Goal: Transaction & Acquisition: Purchase product/service

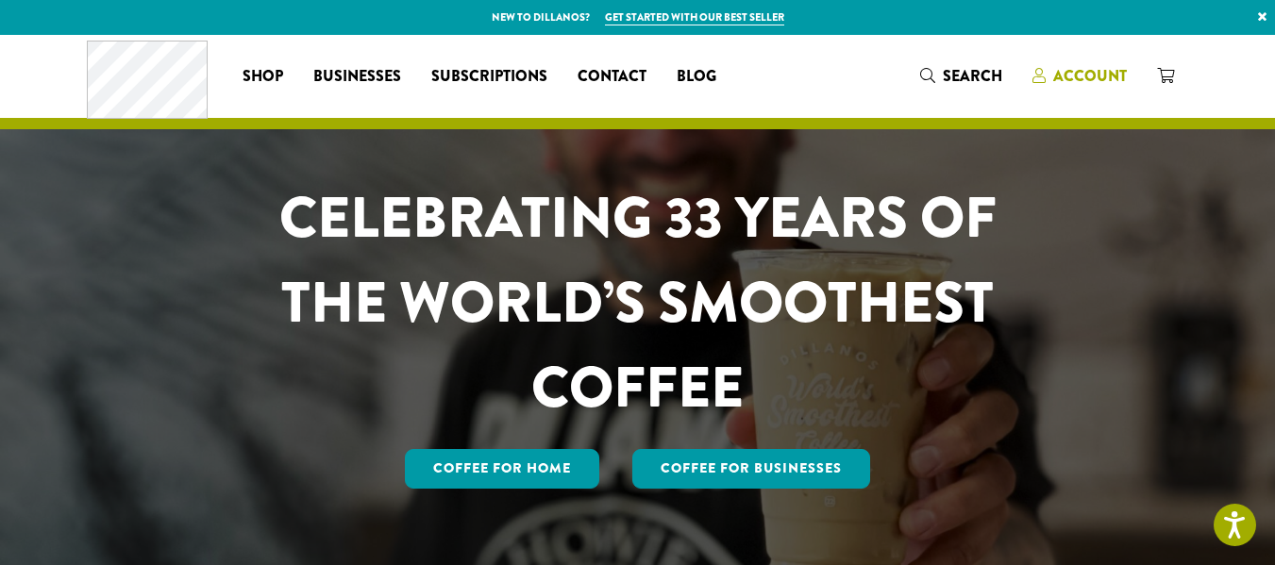
click at [1081, 78] on span "Account" at bounding box center [1090, 76] width 74 height 22
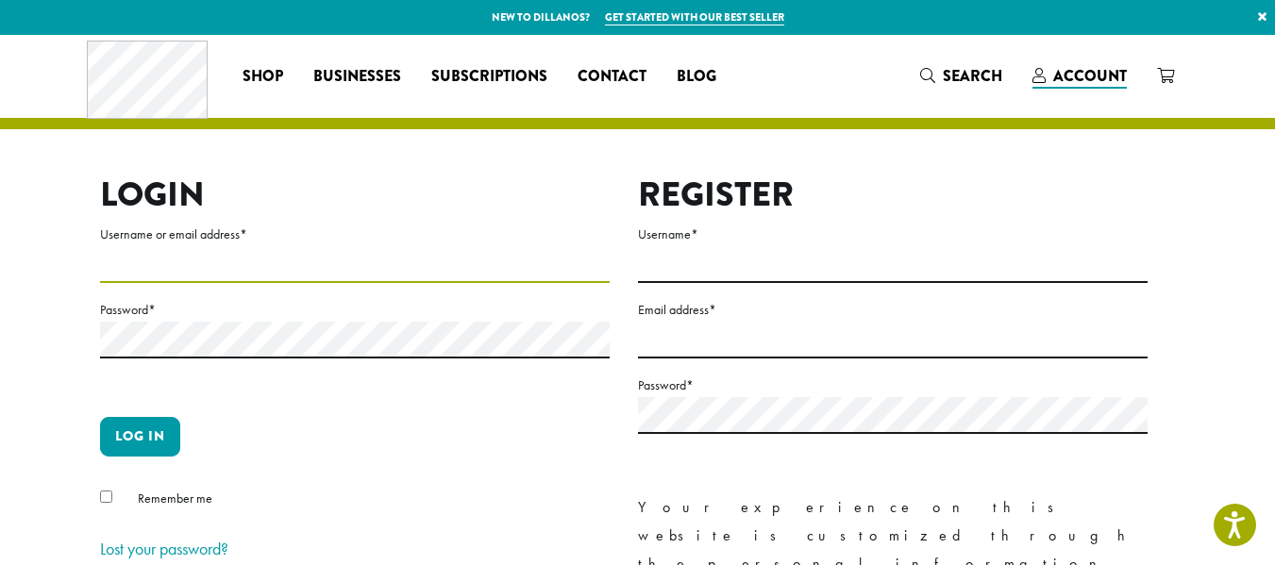
click at [437, 254] on input "Username or email address *" at bounding box center [355, 264] width 510 height 37
type input "**********"
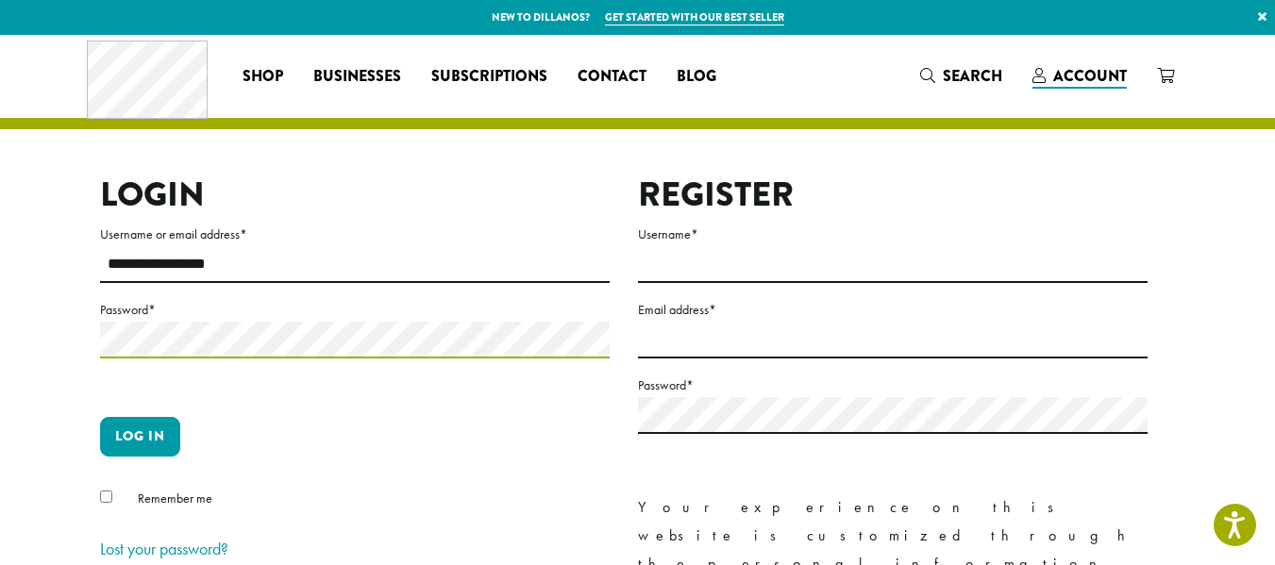
click at [100, 417] on button "Log in" at bounding box center [140, 437] width 80 height 40
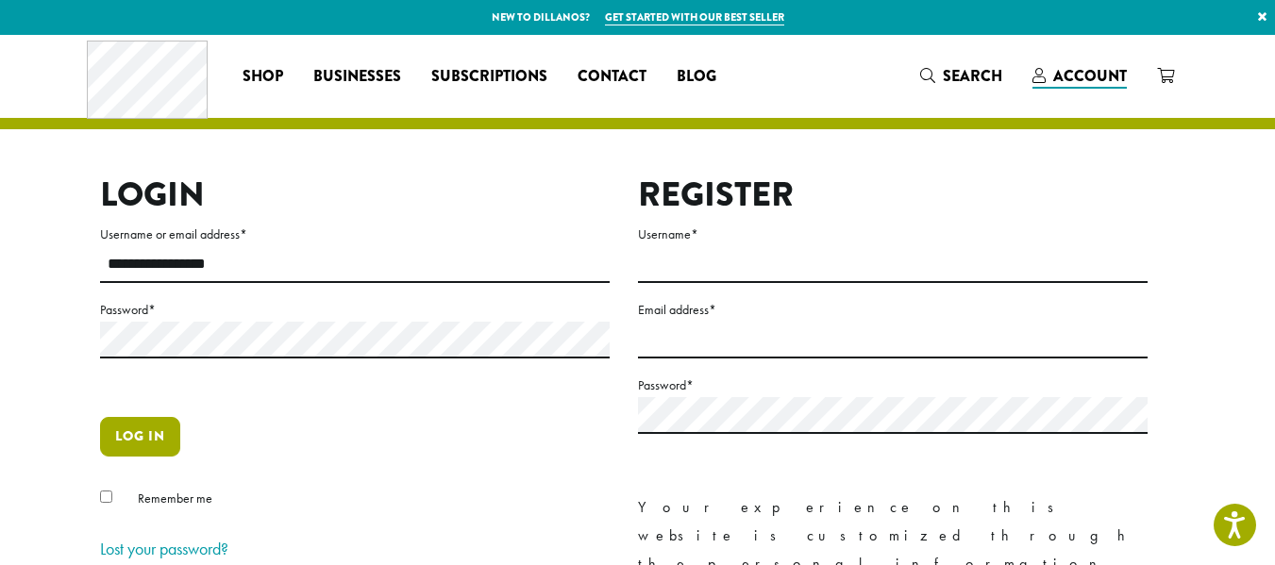
click at [137, 441] on button "Log in" at bounding box center [140, 437] width 80 height 40
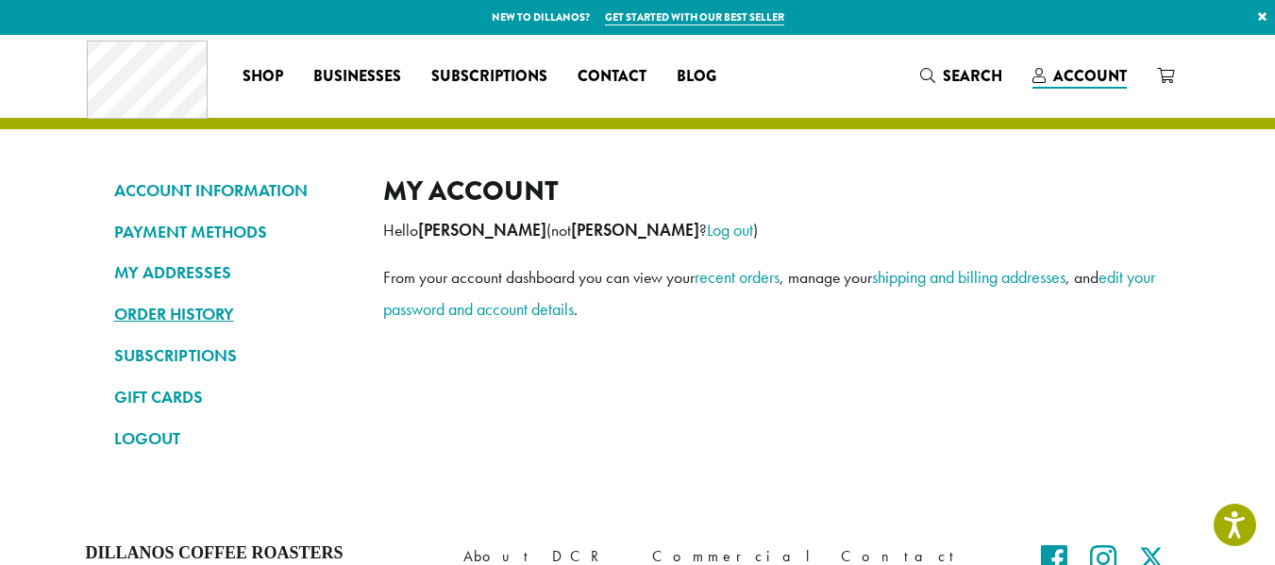
click at [150, 317] on link "ORDER HISTORY" at bounding box center [234, 314] width 241 height 32
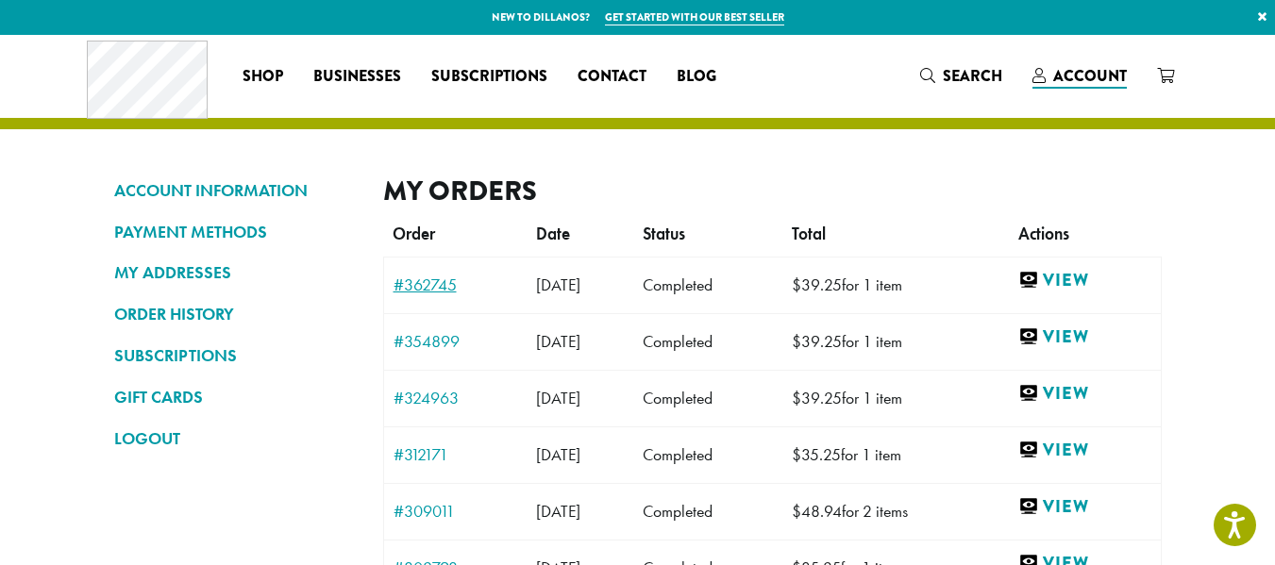
click at [440, 285] on link "#362745" at bounding box center [456, 285] width 125 height 17
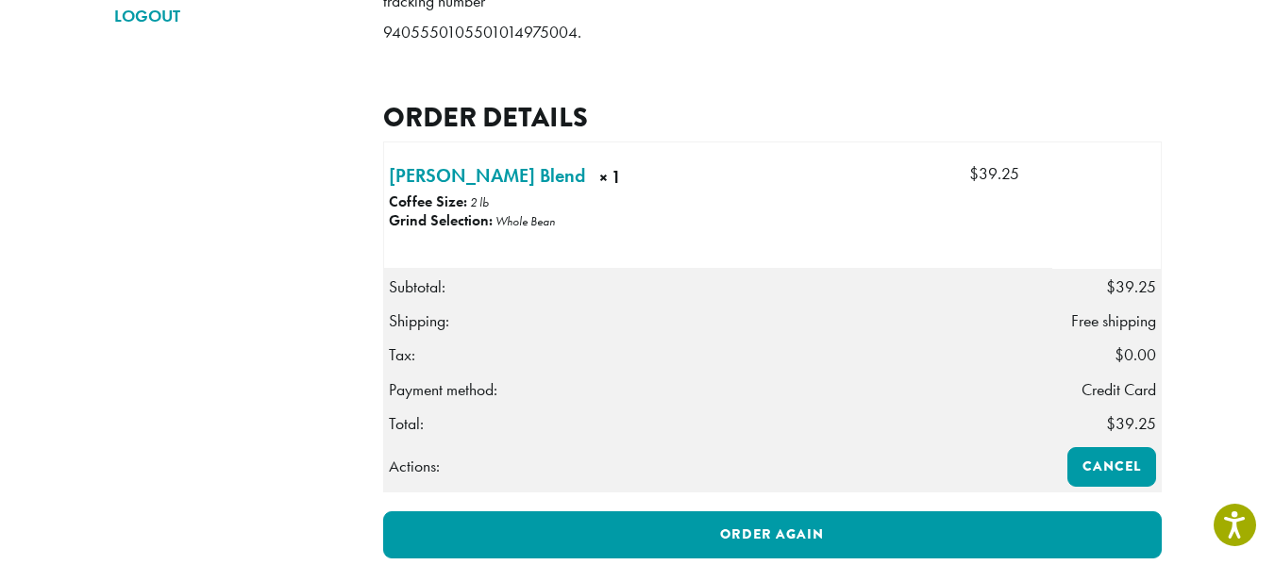
scroll to position [424, 0]
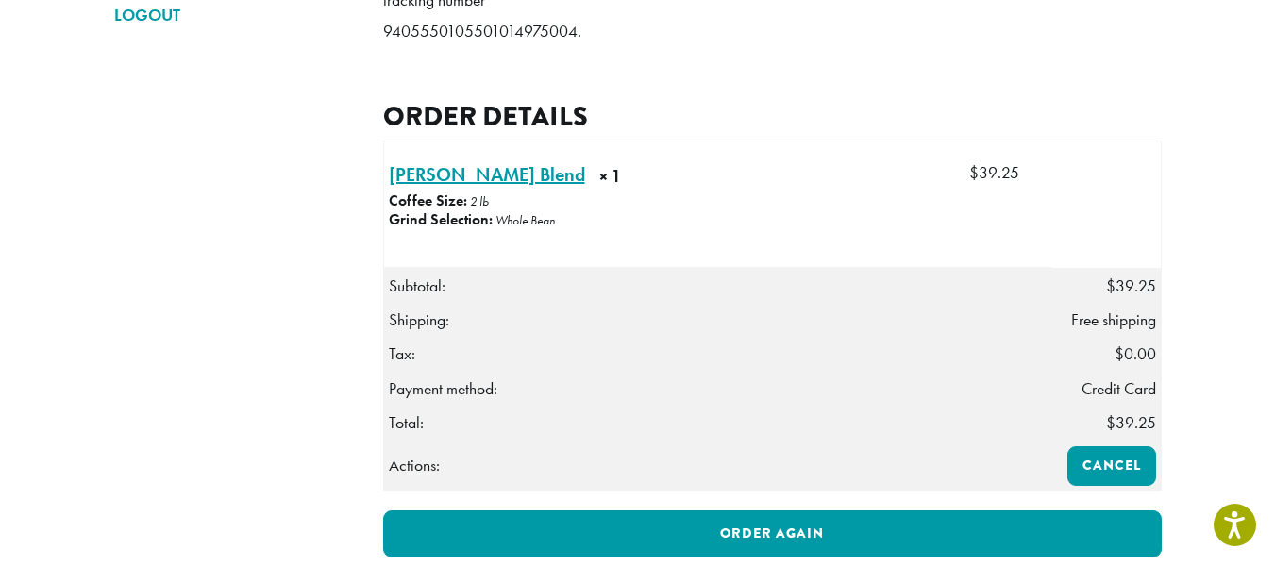
click at [434, 189] on link "Howie’s Blend × 1" at bounding box center [487, 174] width 196 height 28
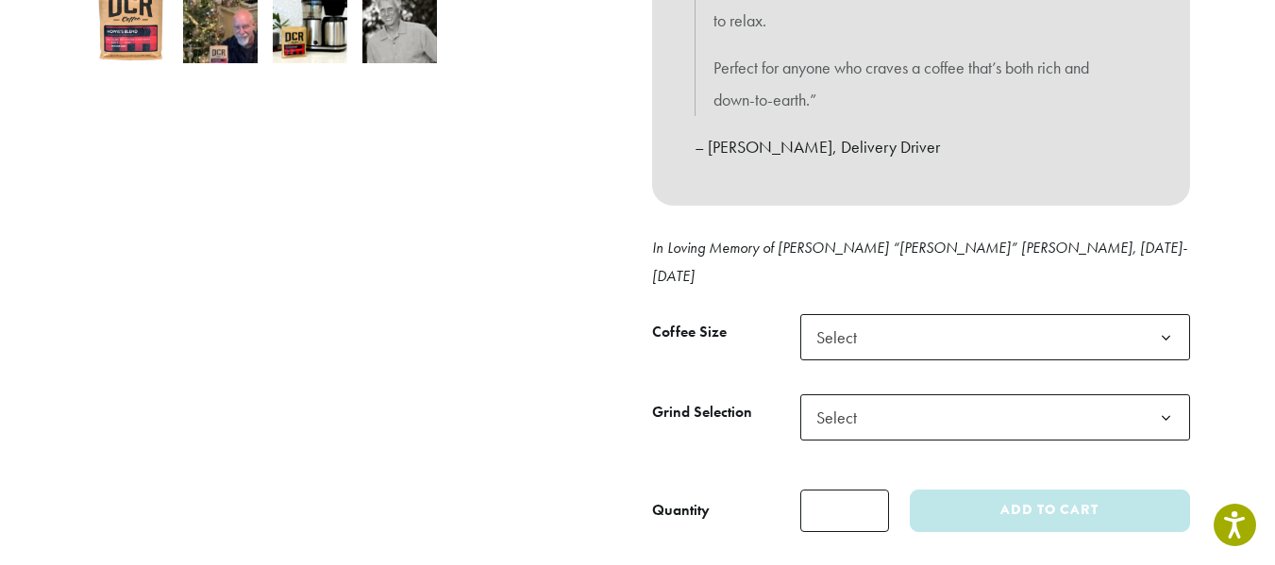
scroll to position [726, 0]
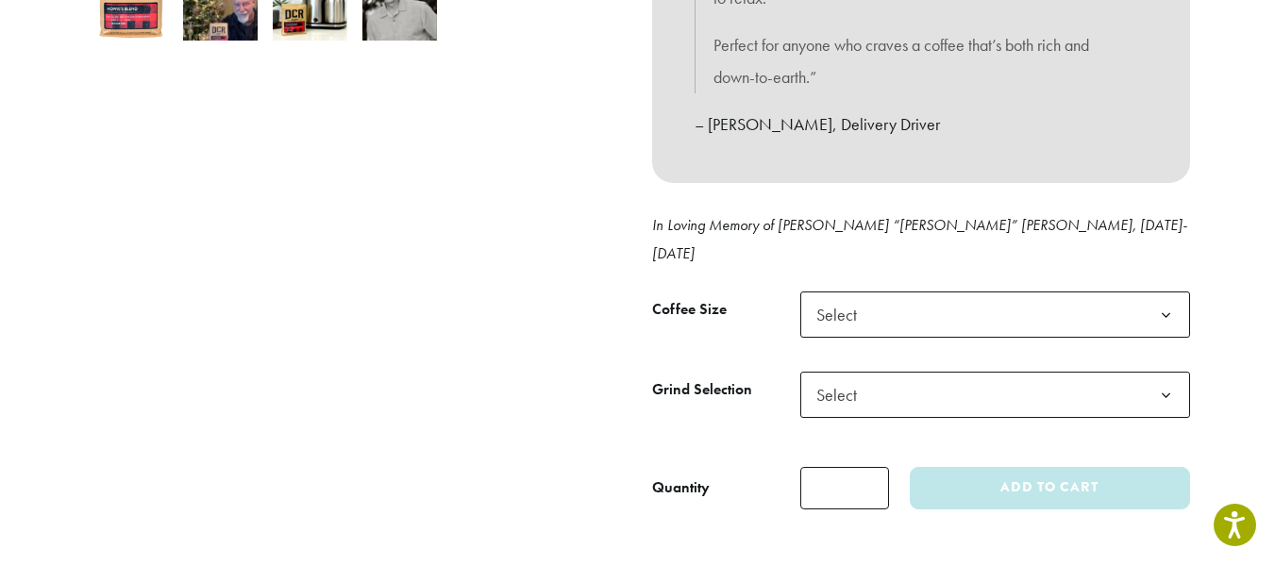
click at [1166, 297] on b at bounding box center [1166, 316] width 46 height 46
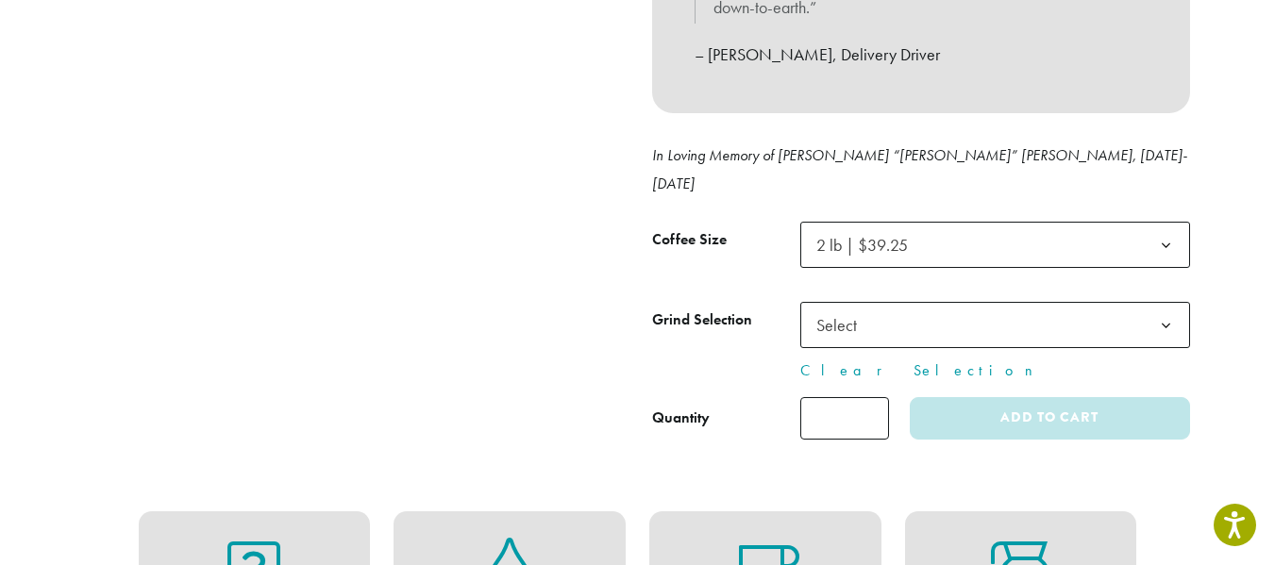
scroll to position [821, 0]
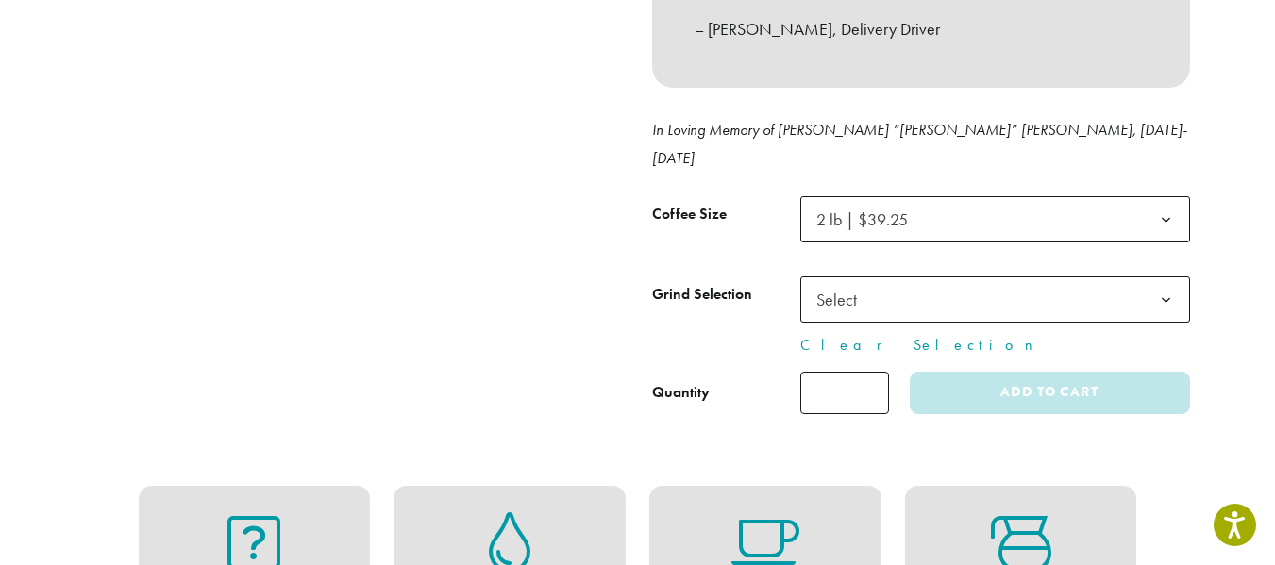
click at [1176, 277] on b at bounding box center [1166, 300] width 46 height 46
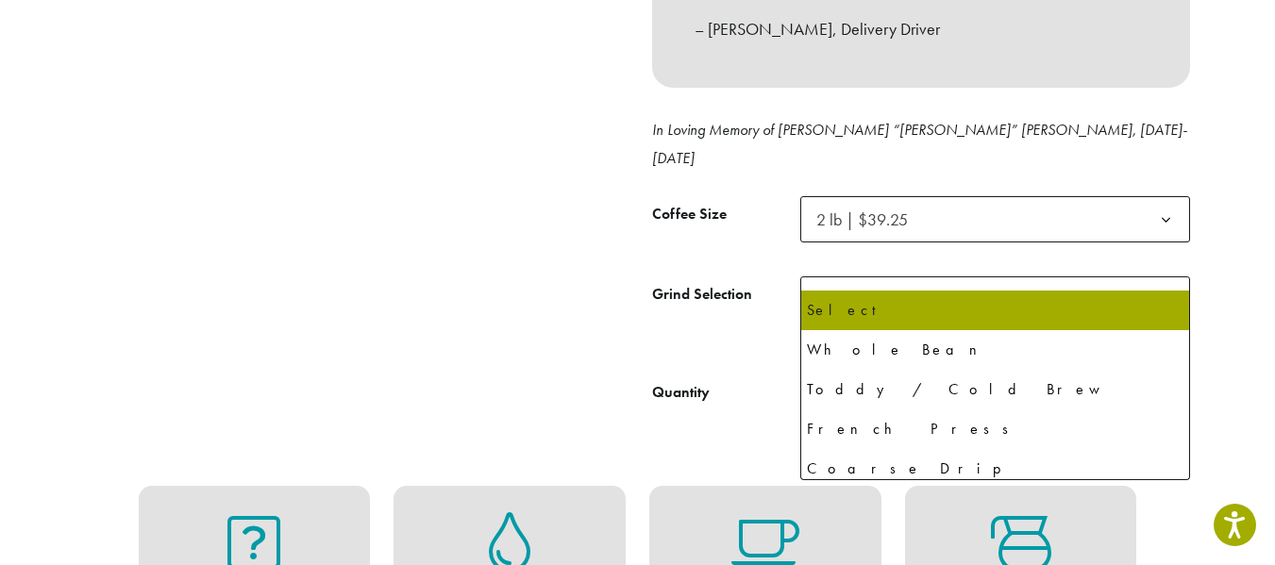
select select "**********"
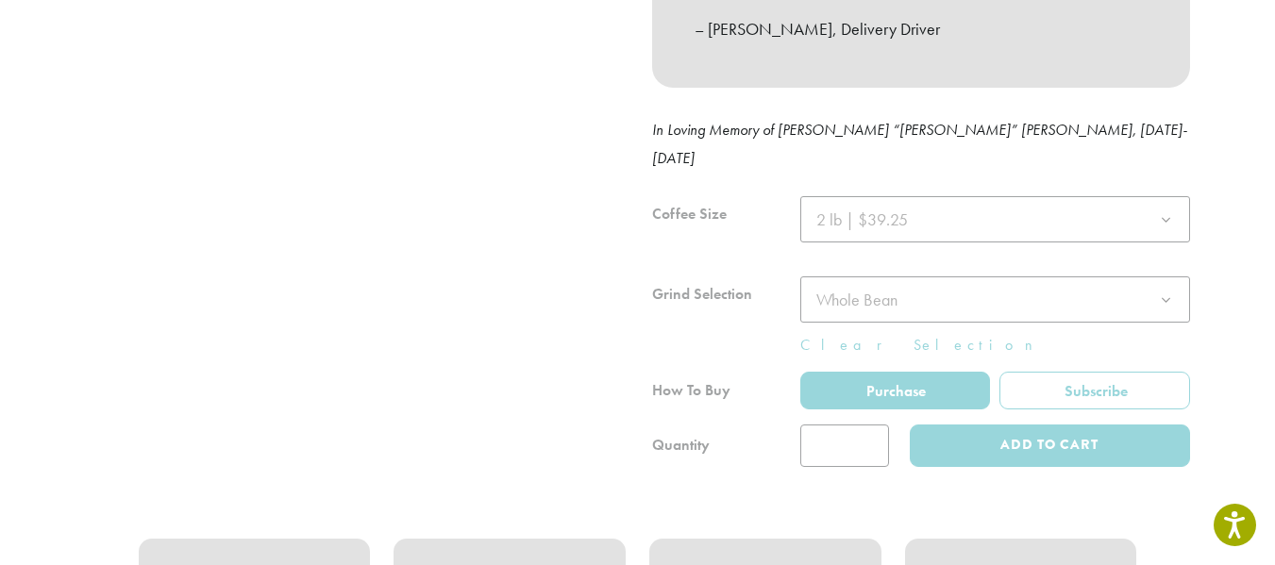
click at [863, 424] on div at bounding box center [921, 331] width 538 height 271
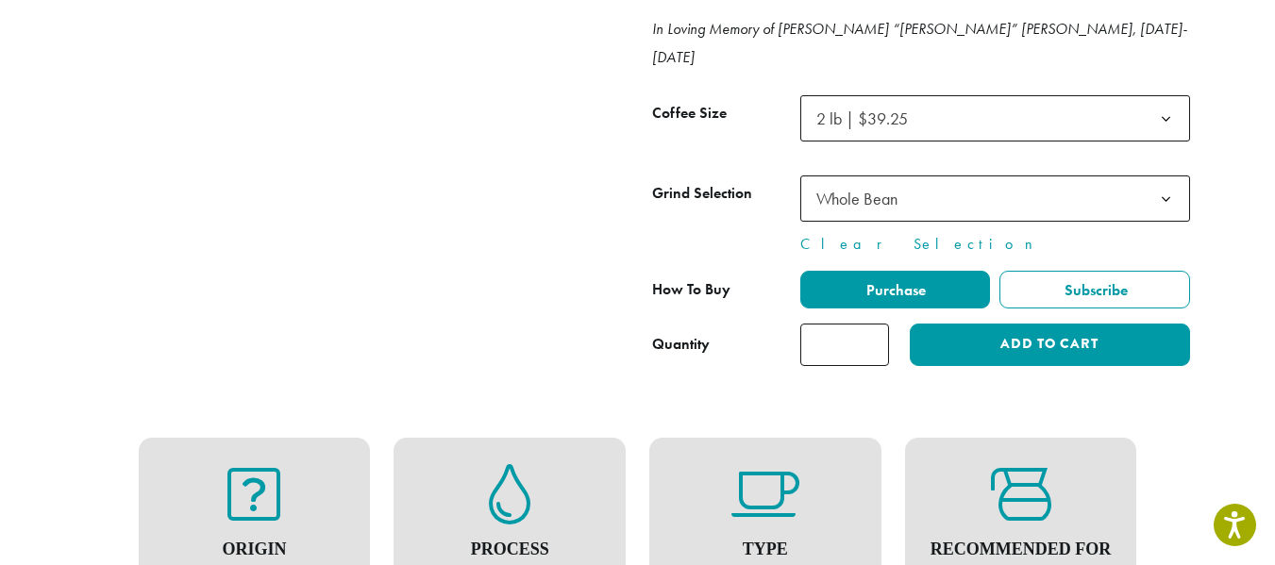
scroll to position [992, 0]
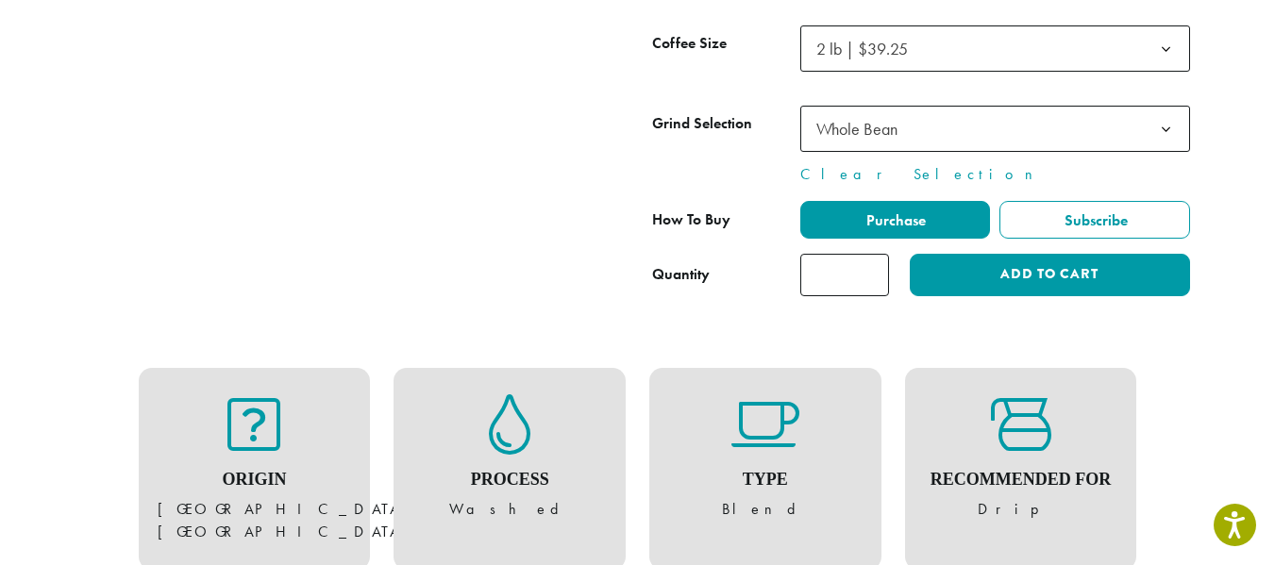
click at [862, 254] on input "*" at bounding box center [844, 275] width 89 height 42
type input "*"
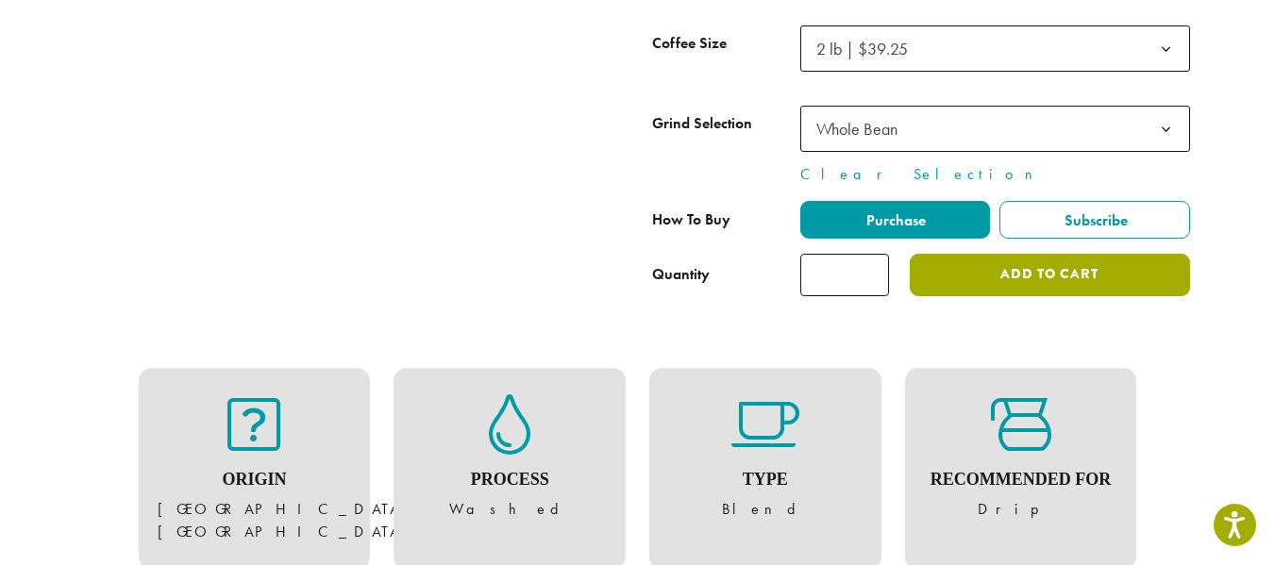
click at [1054, 254] on button "Add to cart" at bounding box center [1049, 275] width 279 height 42
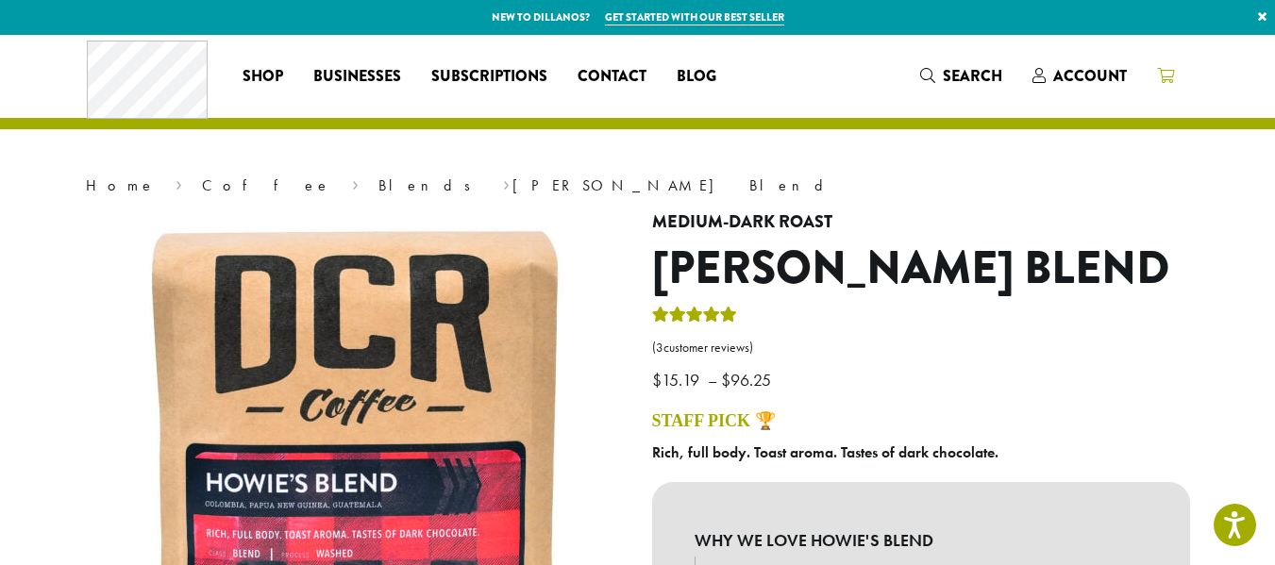
click at [1170, 79] on icon at bounding box center [1165, 75] width 17 height 15
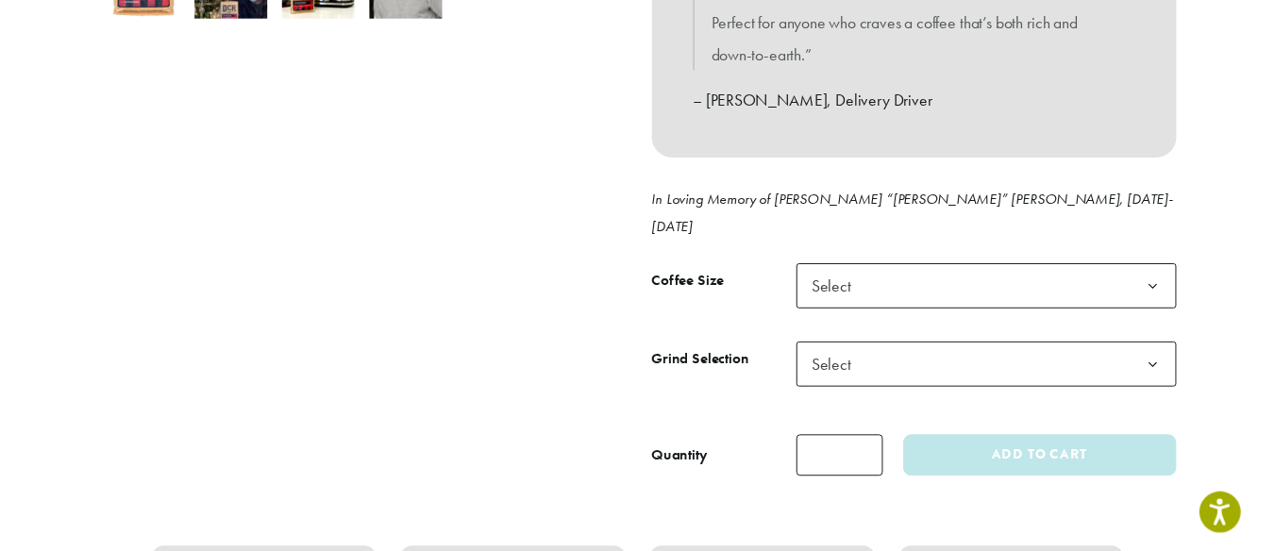
scroll to position [751, 0]
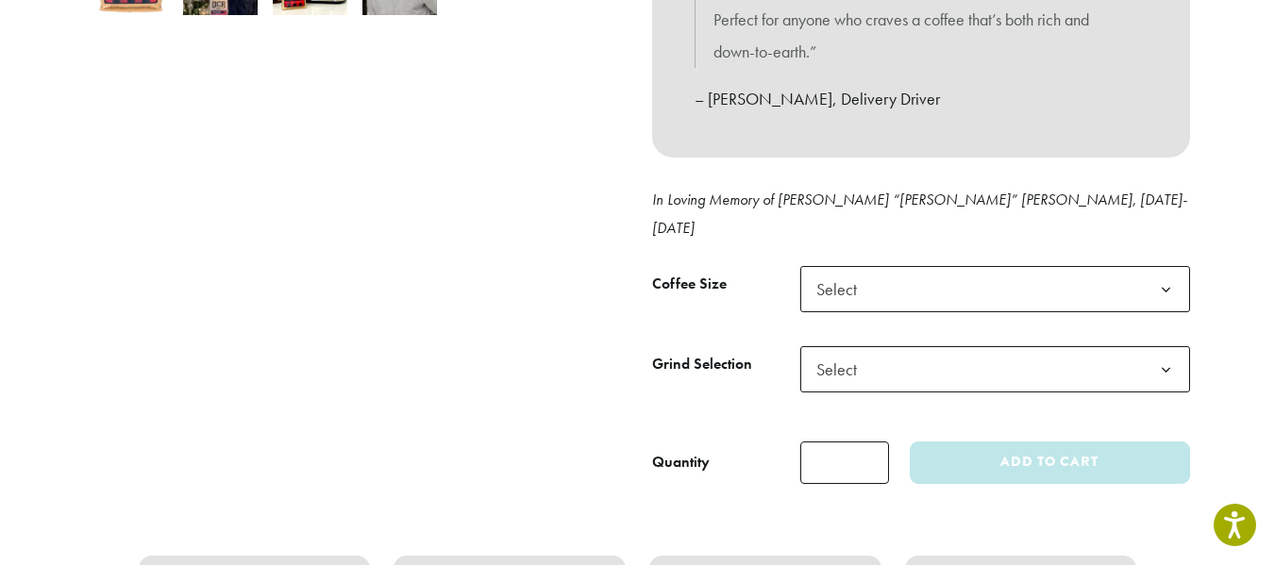
click at [1166, 275] on b at bounding box center [1166, 290] width 46 height 46
click at [1153, 348] on b at bounding box center [1166, 370] width 46 height 46
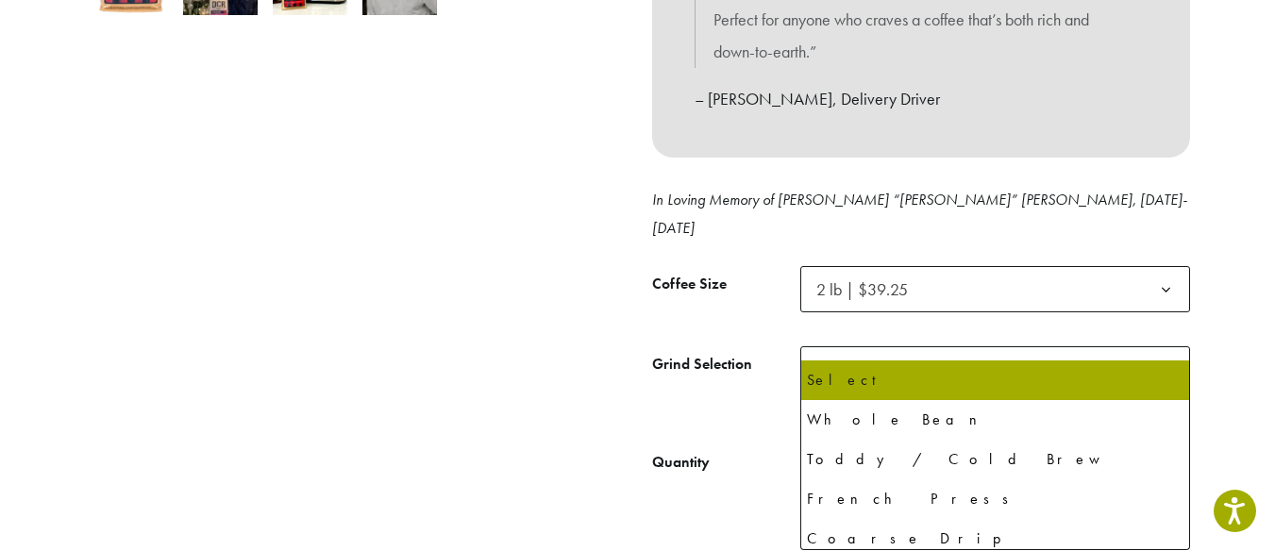
select select "**********"
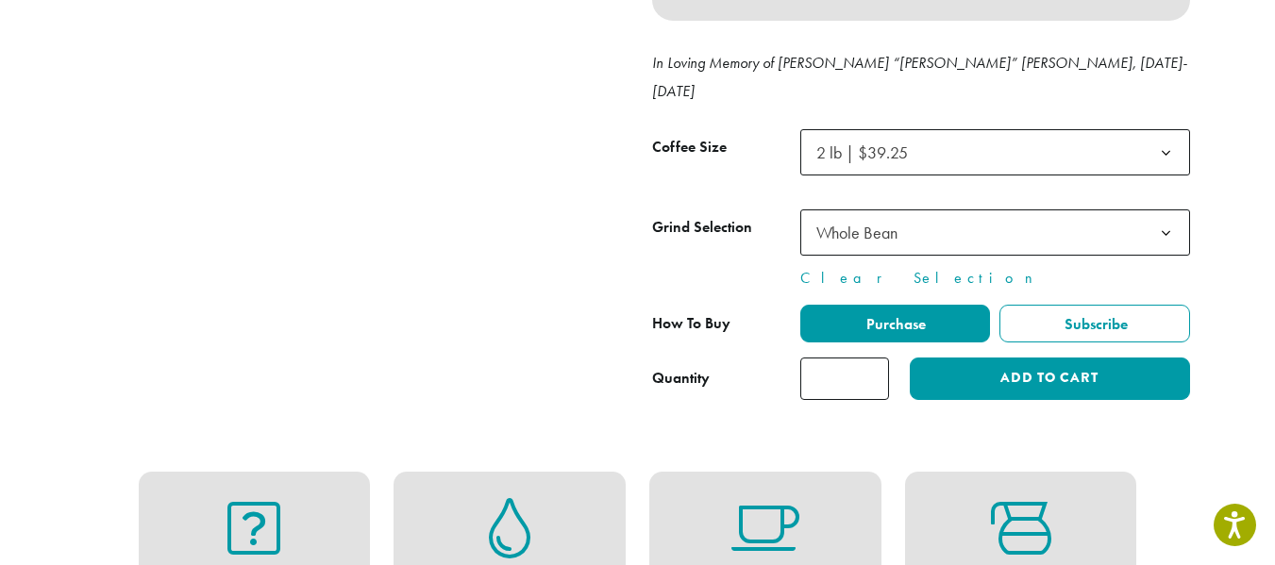
scroll to position [891, 0]
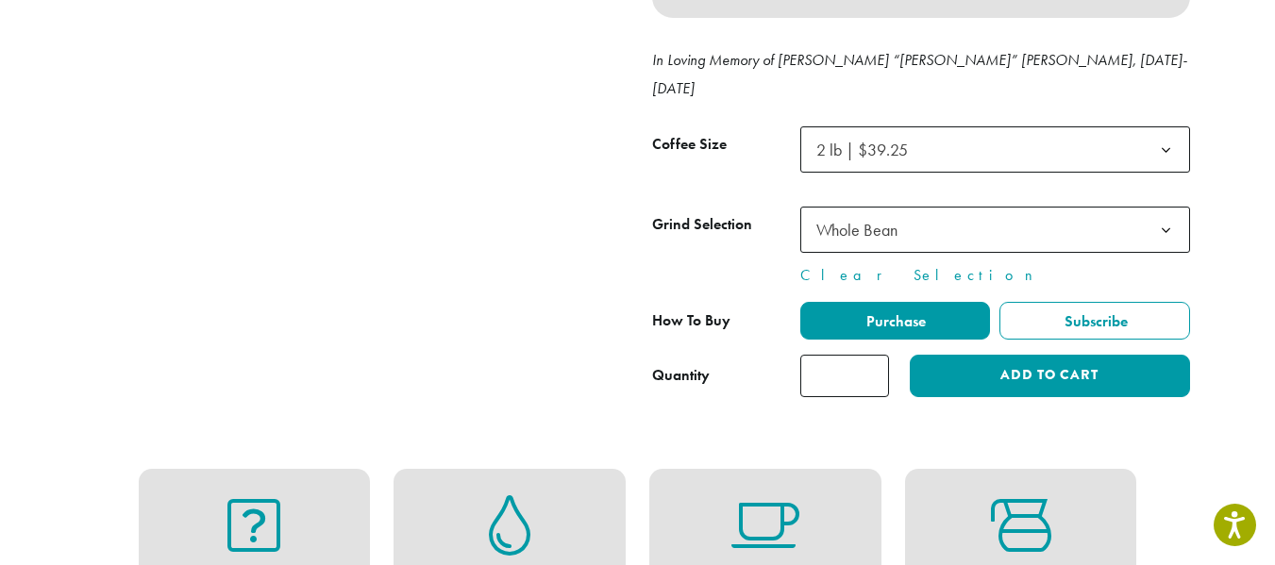
click at [861, 355] on input "*" at bounding box center [844, 376] width 89 height 42
type input "*"
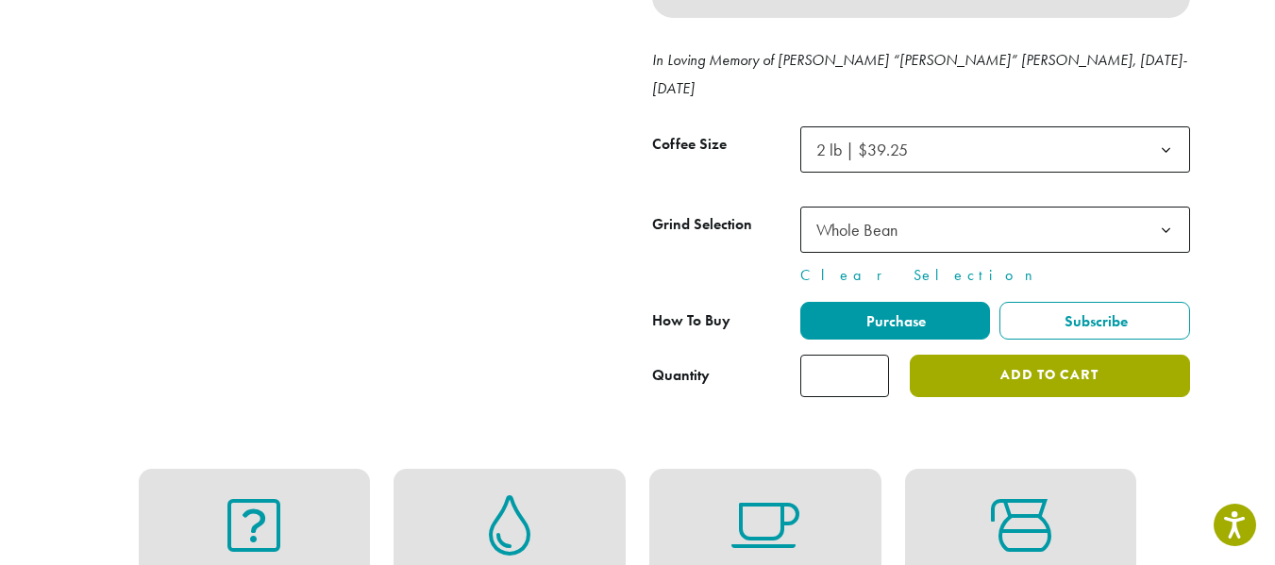
click at [1059, 355] on button "Add to cart" at bounding box center [1049, 376] width 279 height 42
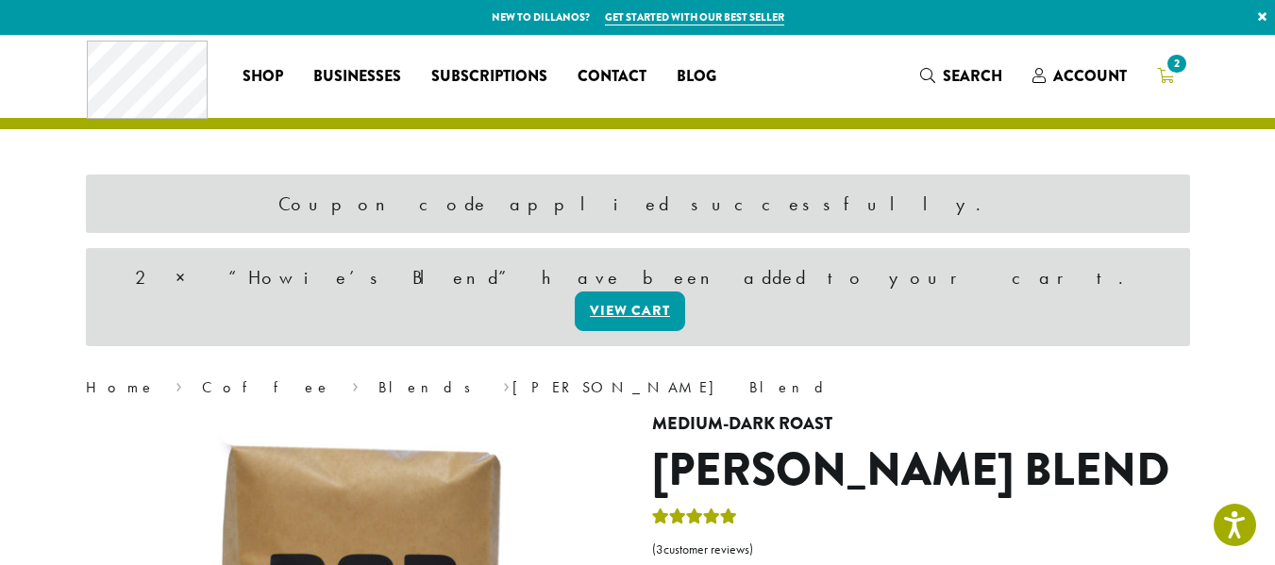
click at [1182, 75] on span "2" at bounding box center [1176, 63] width 25 height 25
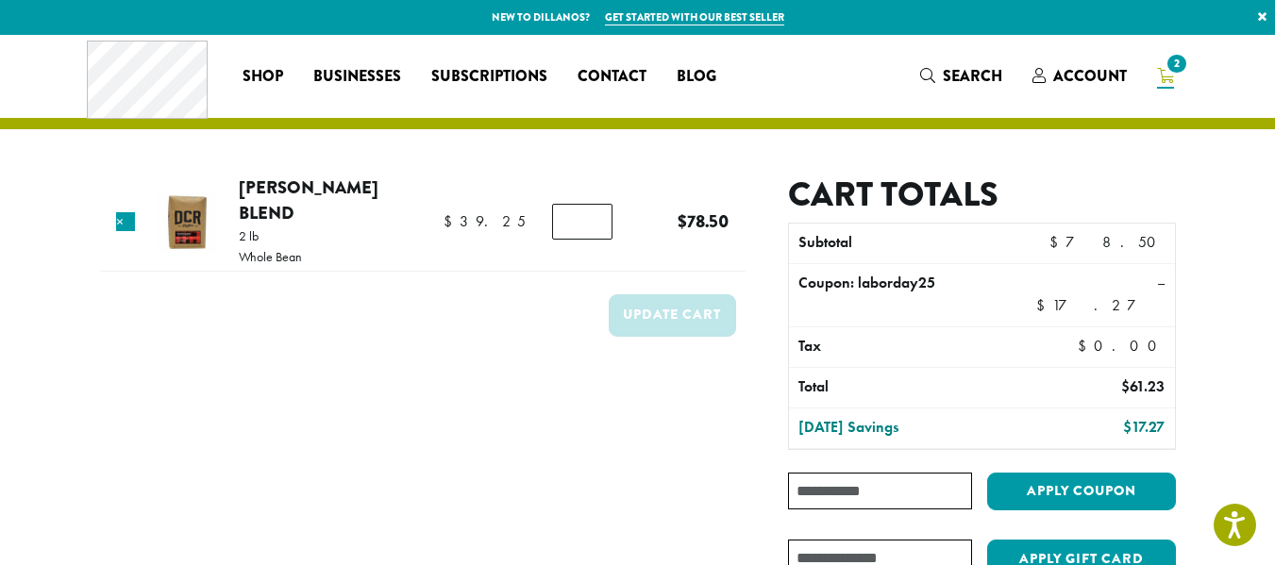
click at [864, 474] on input "Coupon:" at bounding box center [879, 491] width 183 height 37
type input "**********"
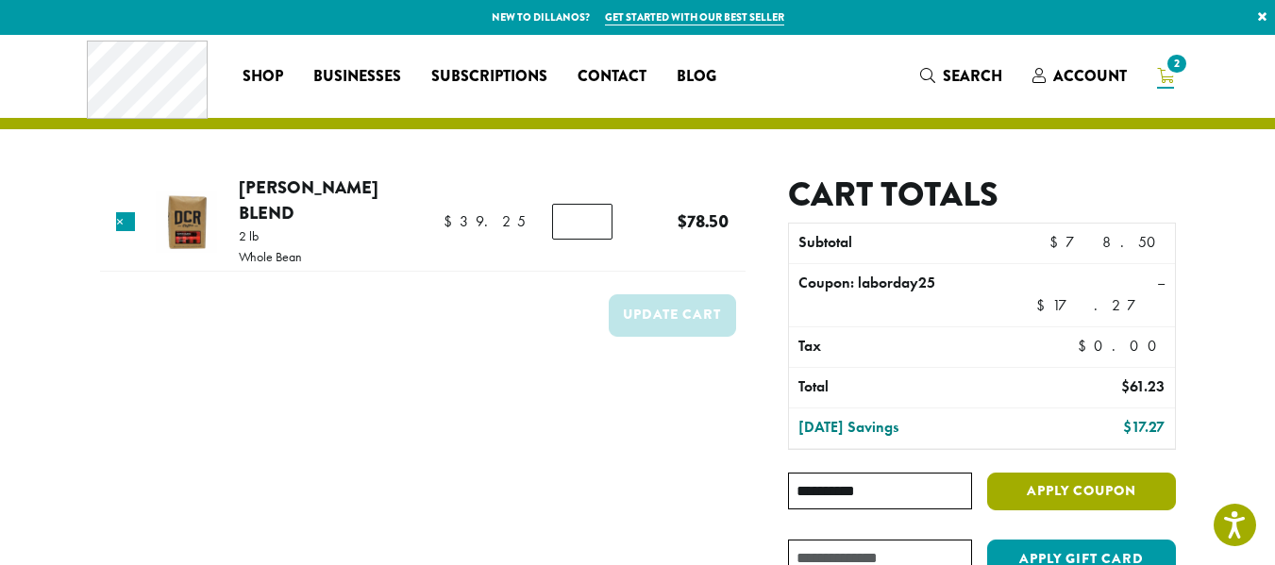
click at [1120, 478] on button "Apply coupon" at bounding box center [1081, 492] width 189 height 39
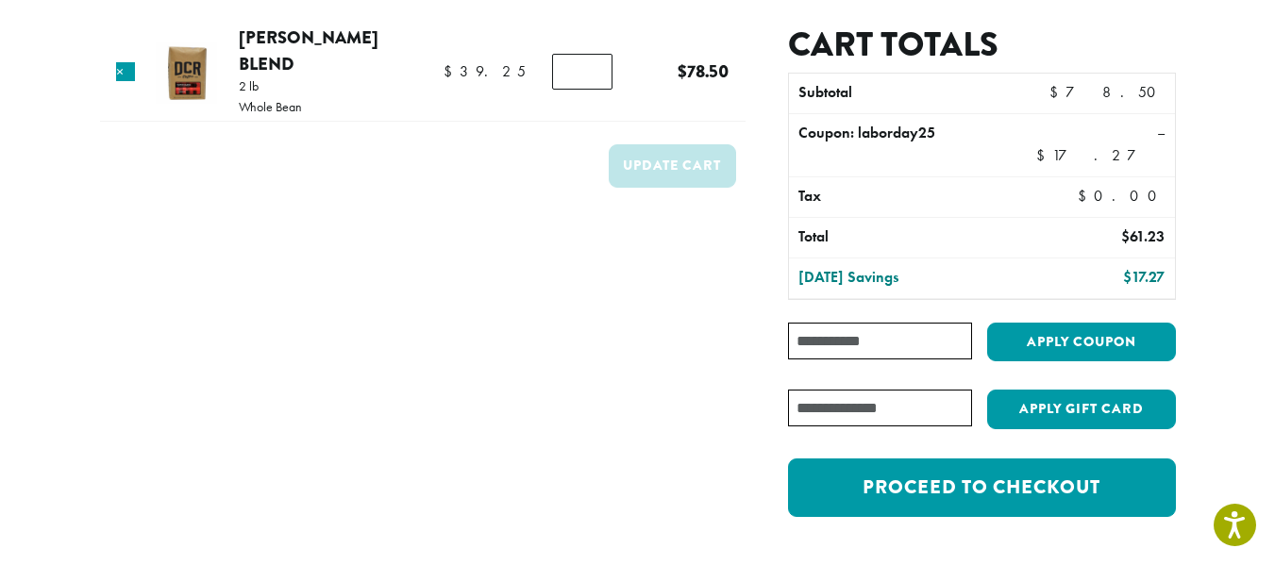
scroll to position [281, 0]
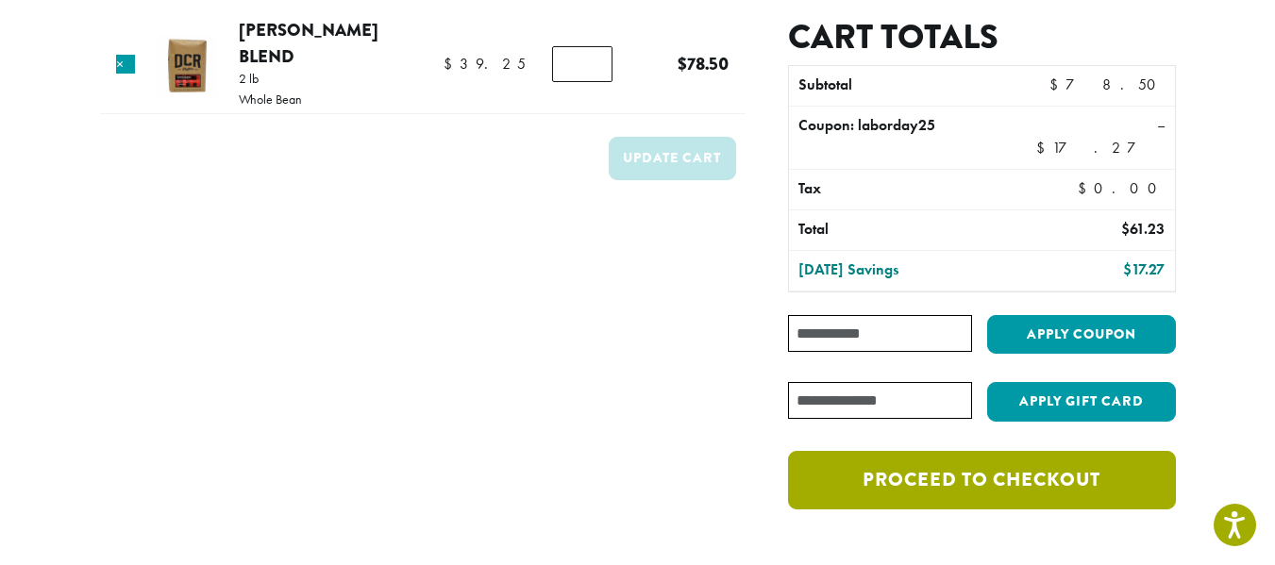
click at [1123, 468] on link "Proceed to checkout" at bounding box center [981, 480] width 387 height 59
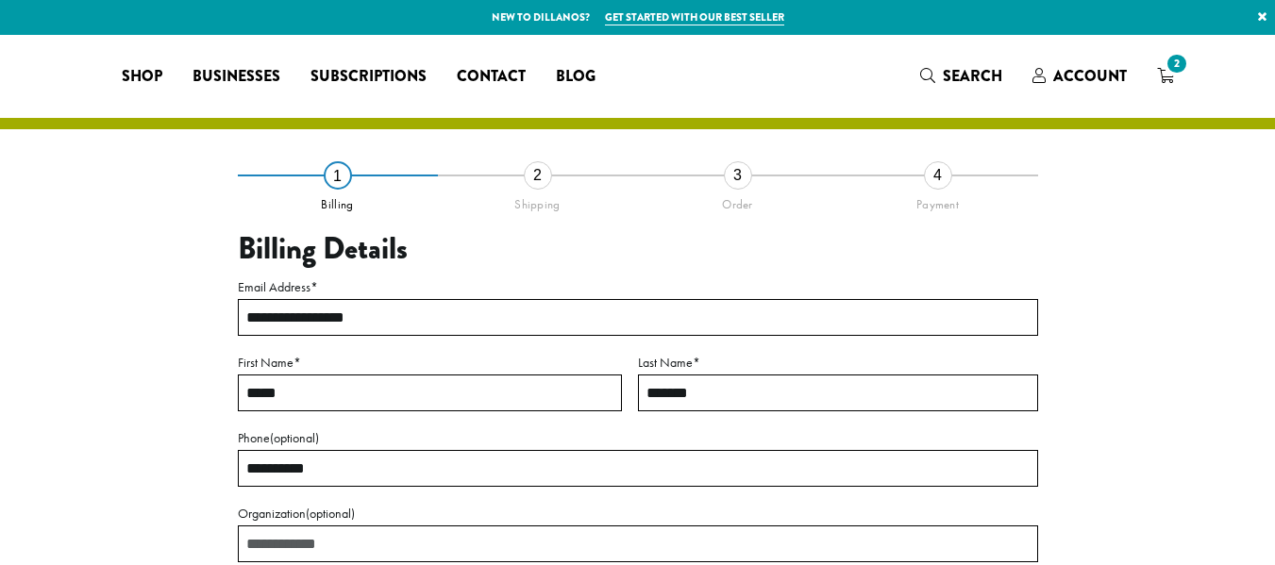
select select "**"
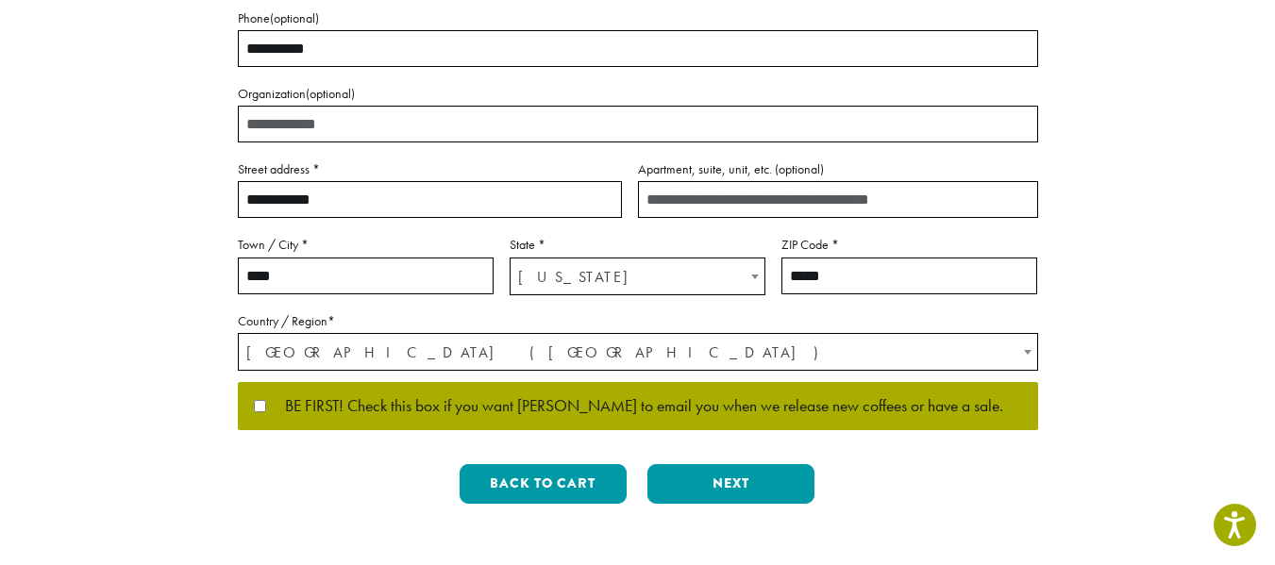
scroll to position [442, 0]
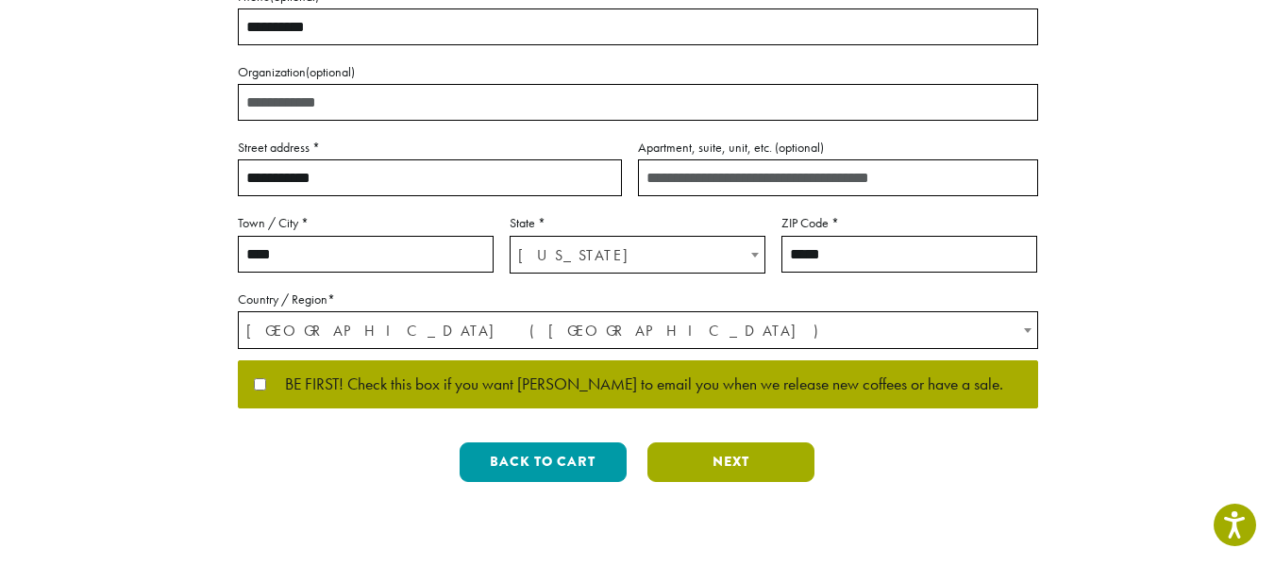
click at [709, 472] on button "Next" at bounding box center [730, 463] width 167 height 40
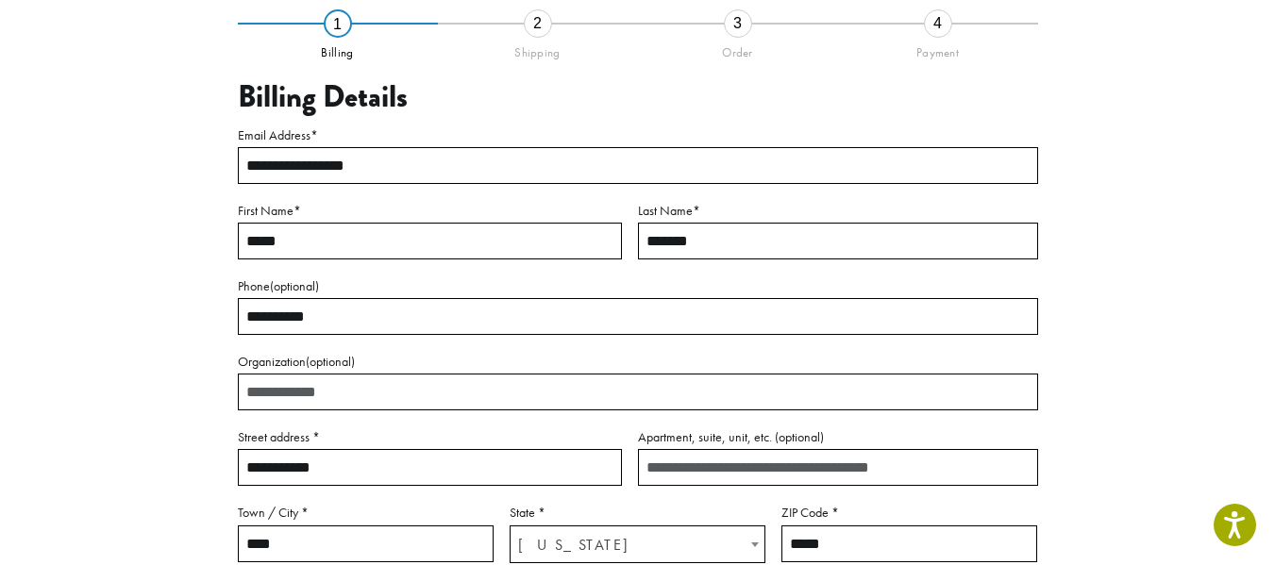
scroll to position [109, 0]
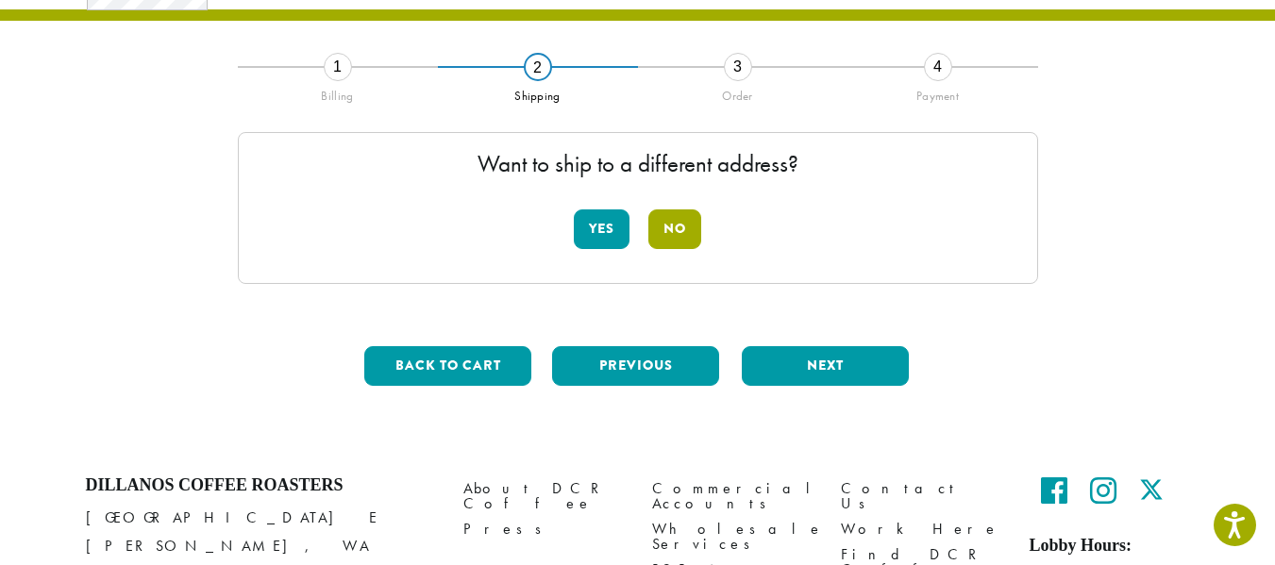
click at [673, 233] on button "No" at bounding box center [674, 230] width 53 height 40
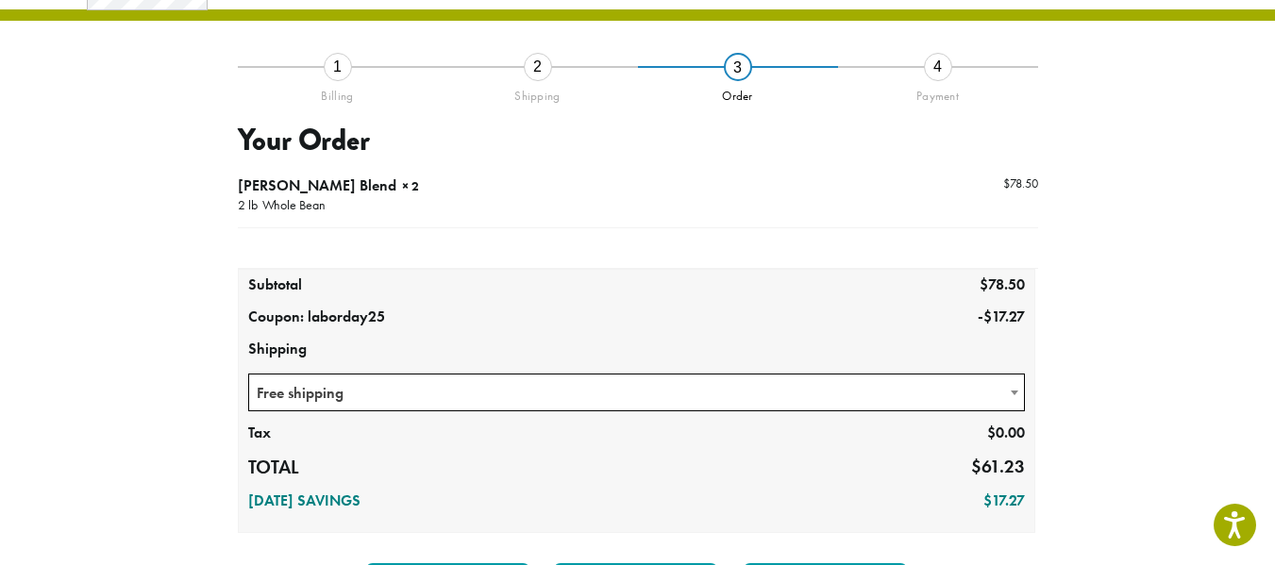
click at [1015, 397] on span at bounding box center [1014, 393] width 19 height 37
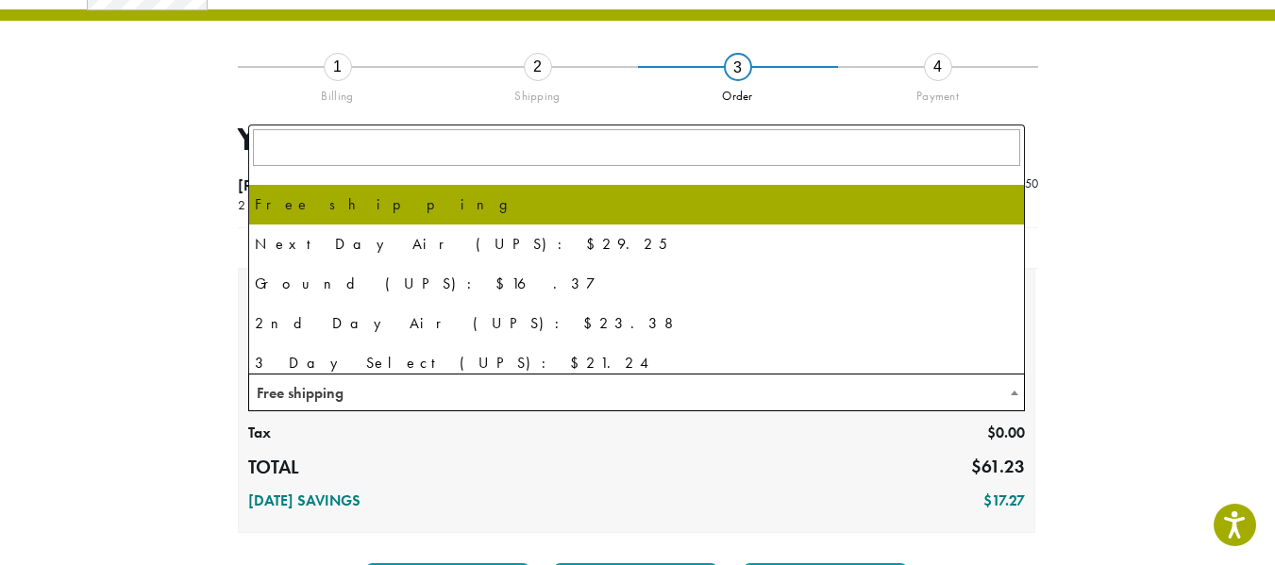
click at [1019, 402] on span at bounding box center [1014, 393] width 19 height 37
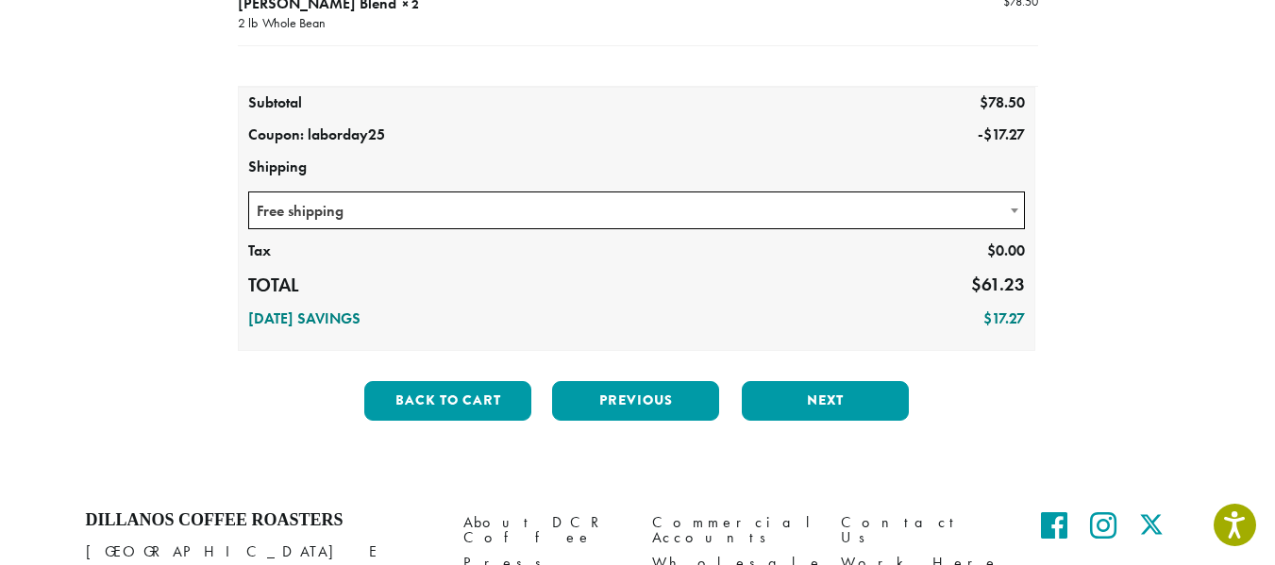
scroll to position [327, 0]
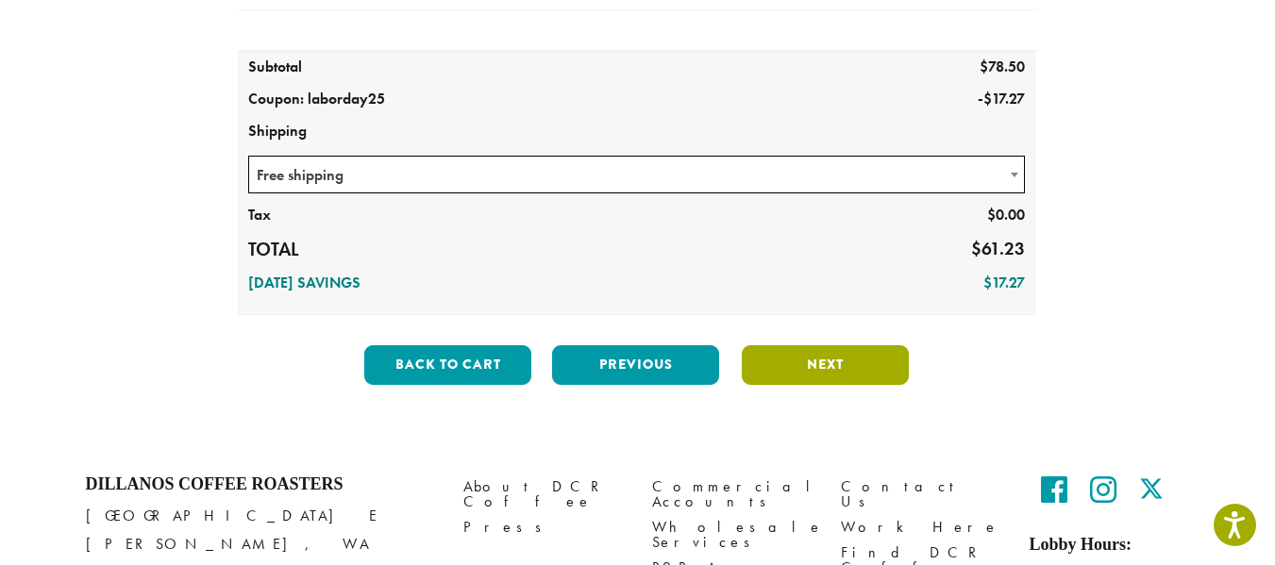
click at [847, 371] on button "Next" at bounding box center [825, 365] width 167 height 40
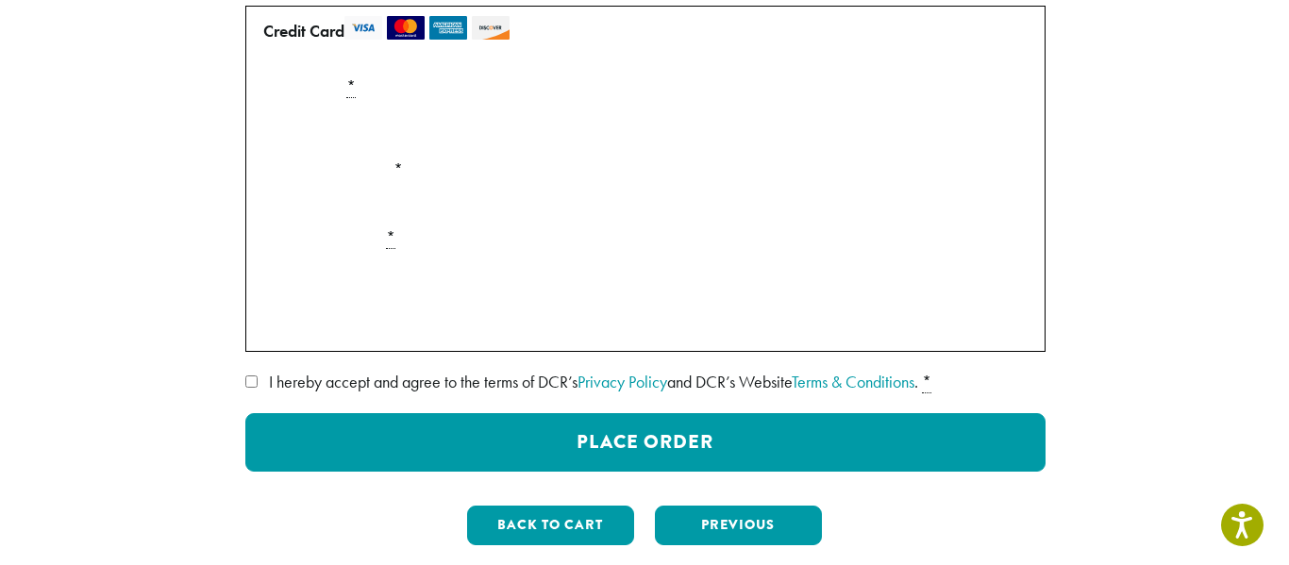
scroll to position [341, 0]
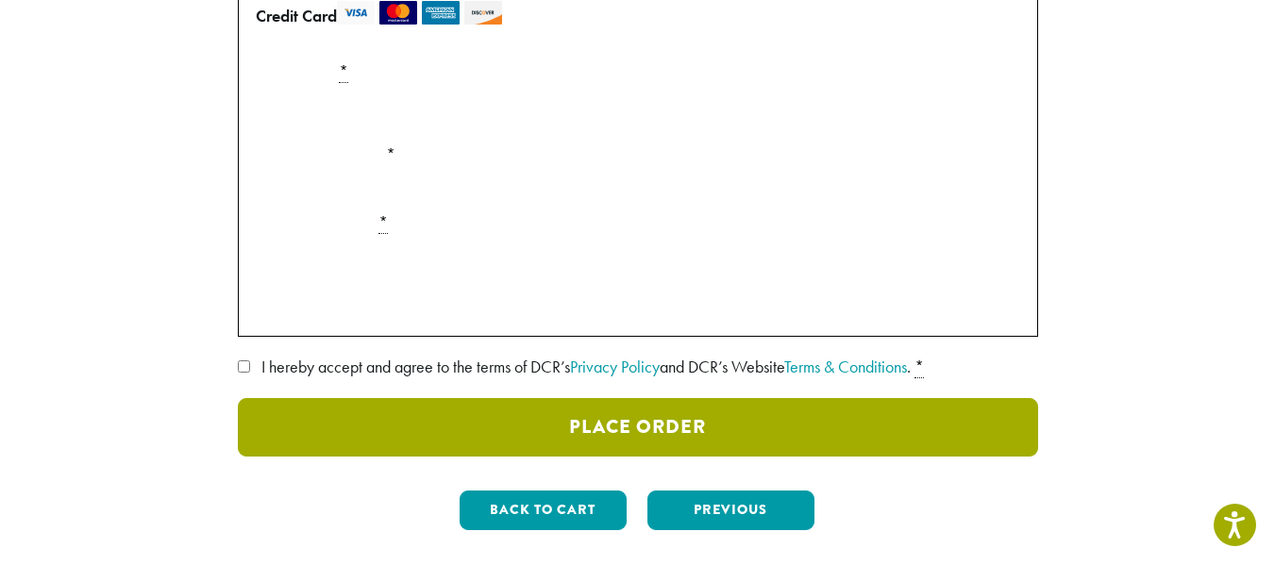
click at [717, 428] on button "Place Order" at bounding box center [638, 427] width 800 height 59
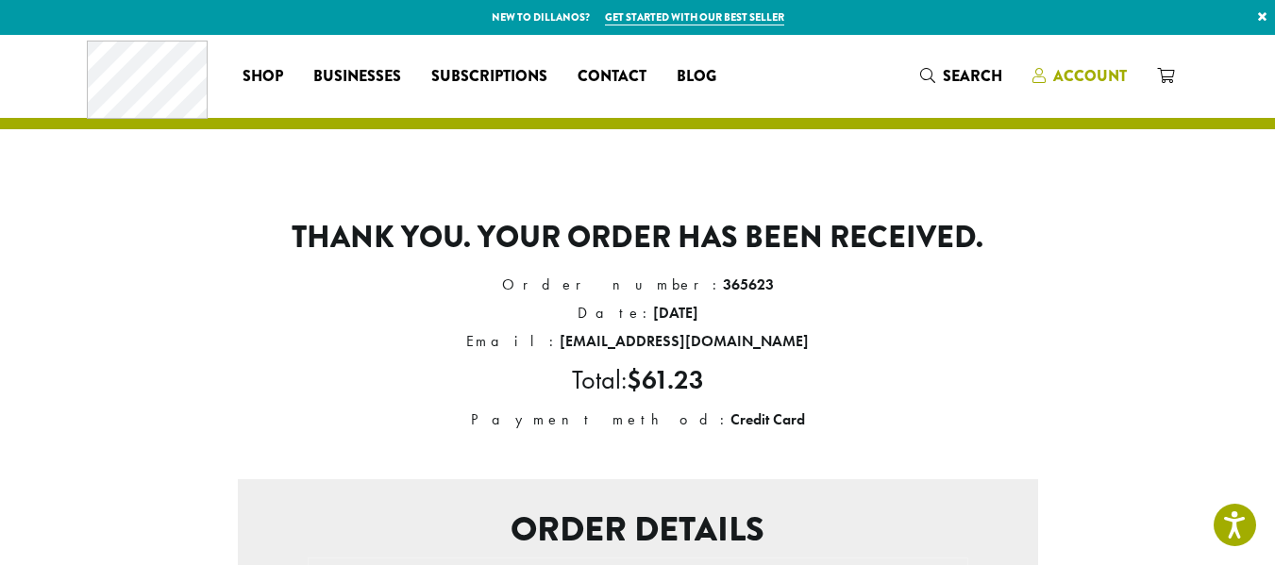
click at [1101, 74] on span "Account" at bounding box center [1090, 76] width 74 height 22
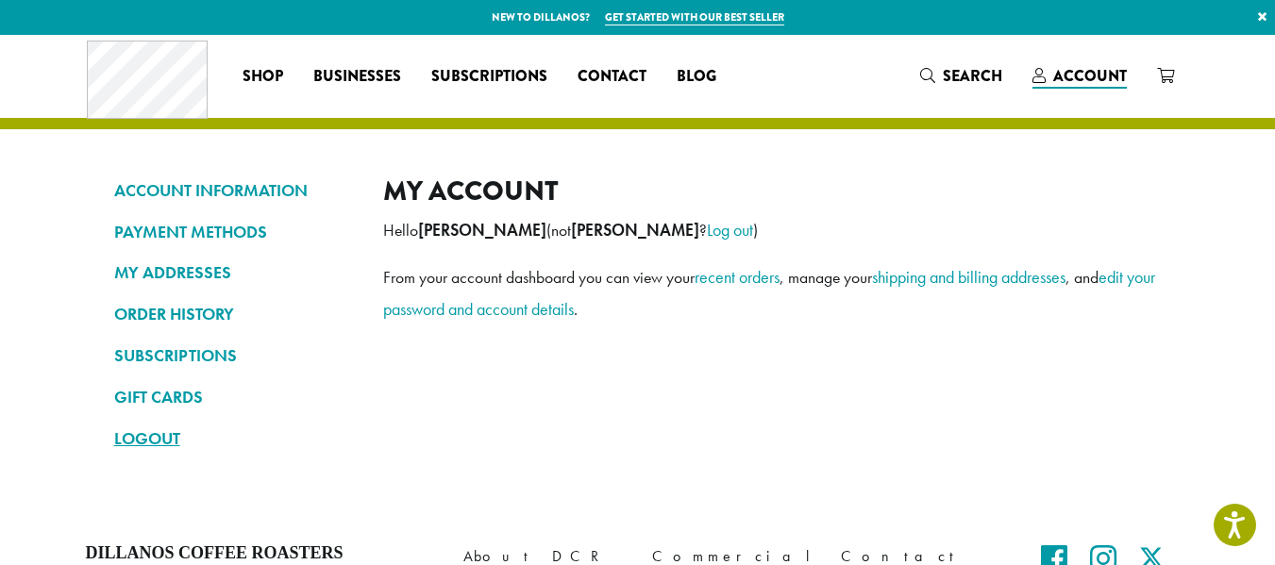
click at [142, 443] on link "LOGOUT" at bounding box center [234, 439] width 241 height 32
